Goal: Task Accomplishment & Management: Manage account settings

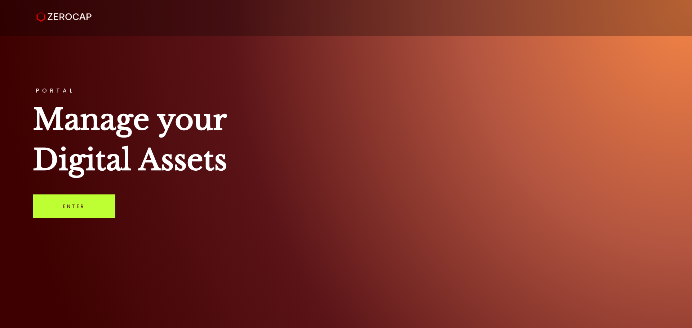
click at [62, 211] on link "Enter" at bounding box center [74, 207] width 82 height 24
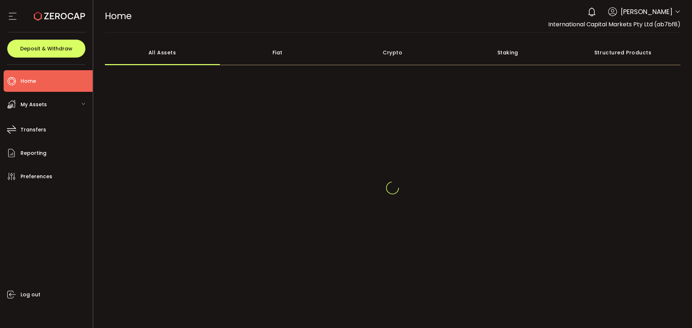
click at [649, 20] on div "International Capital Markets Pty Ltd (ab7bf8)" at bounding box center [614, 24] width 132 height 9
click at [676, 13] on icon at bounding box center [677, 12] width 6 height 6
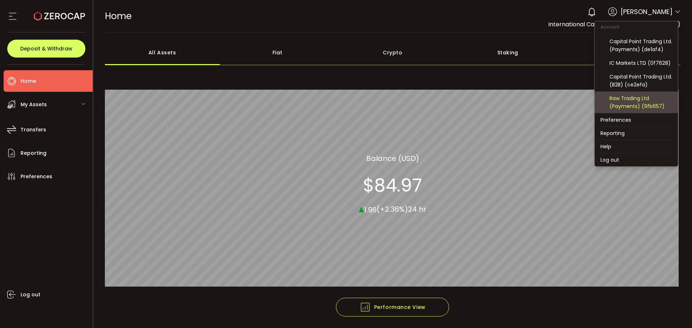
scroll to position [77, 0]
click at [650, 101] on div "Raw Trading Ltd (Payments) (9fb657)" at bounding box center [640, 102] width 63 height 16
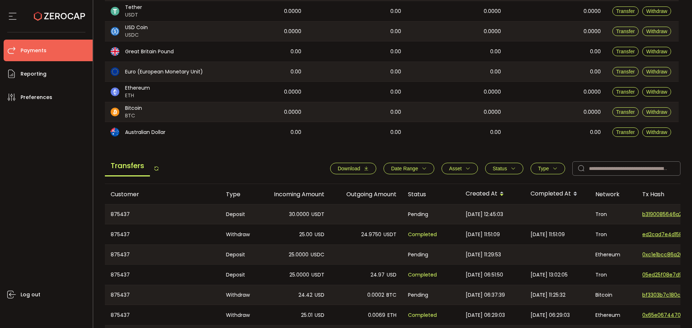
scroll to position [144, 0]
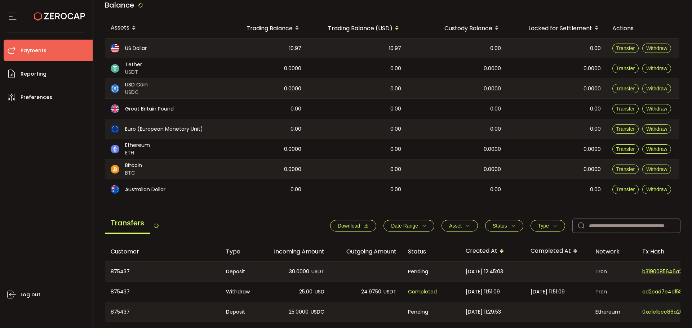
scroll to position [180, 0]
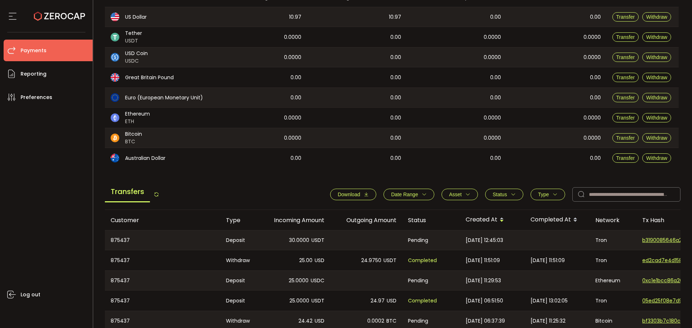
scroll to position [180, 0]
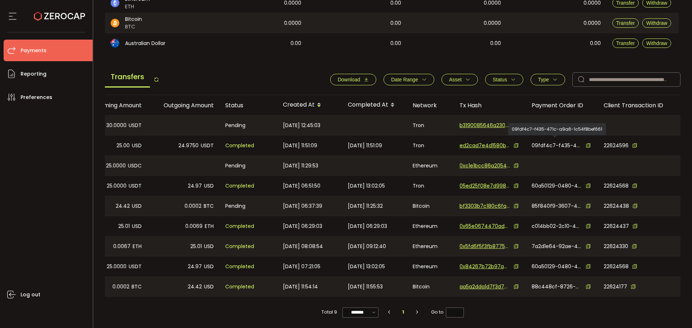
scroll to position [179, 0]
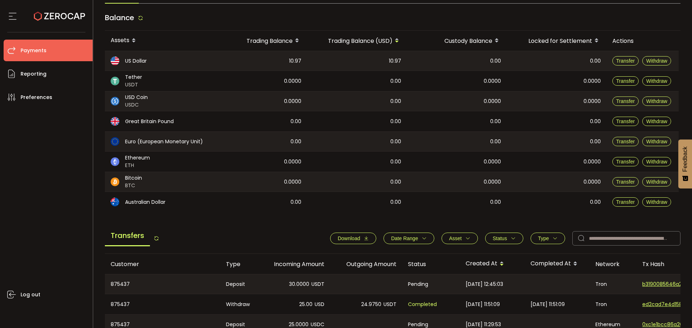
scroll to position [144, 0]
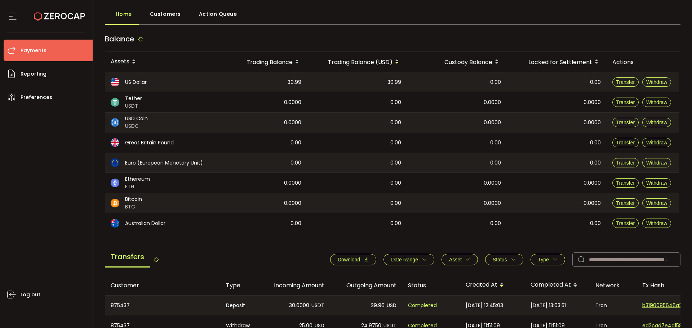
scroll to position [144, 0]
